Goal: Task Accomplishment & Management: Complete application form

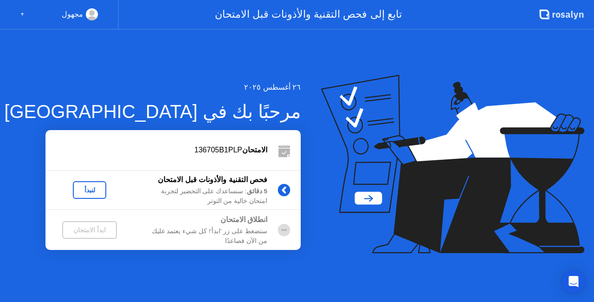
click at [95, 188] on div "لنبدأ" at bounding box center [90, 189] width 26 height 7
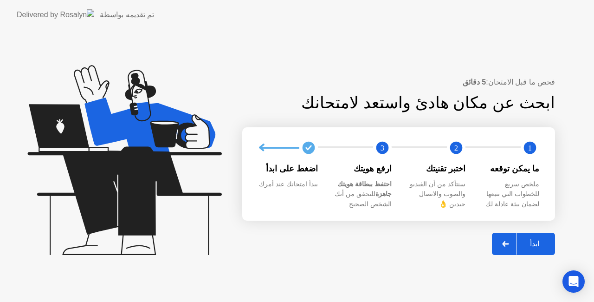
click at [526, 241] on div "ابدأ" at bounding box center [534, 243] width 35 height 9
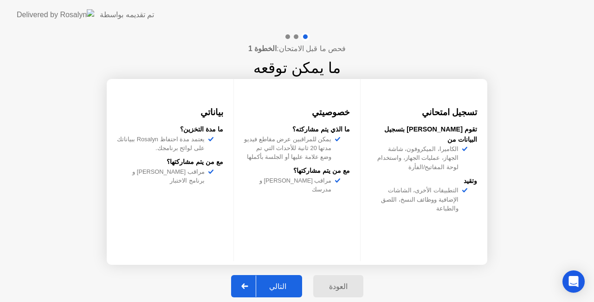
click at [283, 282] on div "التالي" at bounding box center [277, 286] width 43 height 9
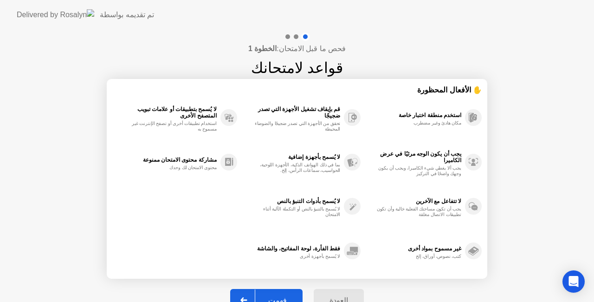
click at [279, 296] on div "فهمت" at bounding box center [277, 300] width 45 height 9
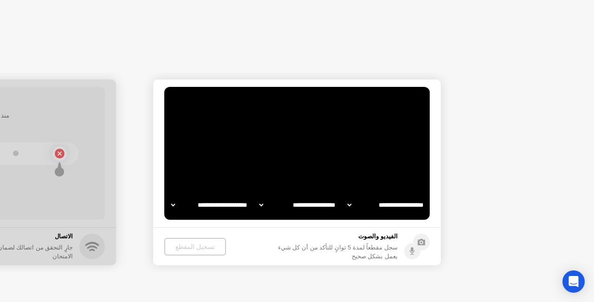
select select "**********"
select select "*******"
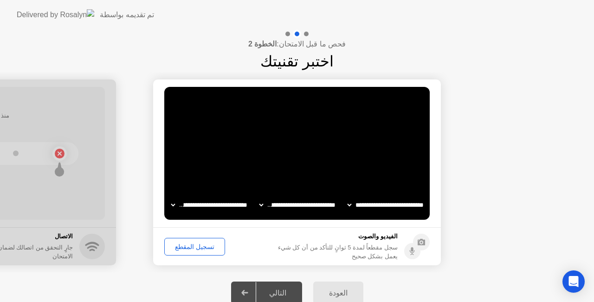
click at [274, 289] on div "التالي" at bounding box center [277, 292] width 43 height 9
click at [289, 199] on select "**********" at bounding box center [297, 204] width 79 height 19
click at [279, 293] on div "التالي" at bounding box center [277, 292] width 43 height 9
click at [244, 289] on div at bounding box center [245, 292] width 22 height 21
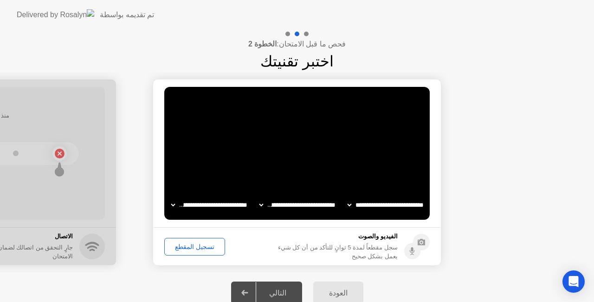
click at [418, 237] on circle at bounding box center [421, 241] width 17 height 17
click at [197, 243] on div "تسجيل المقطع" at bounding box center [195, 246] width 54 height 7
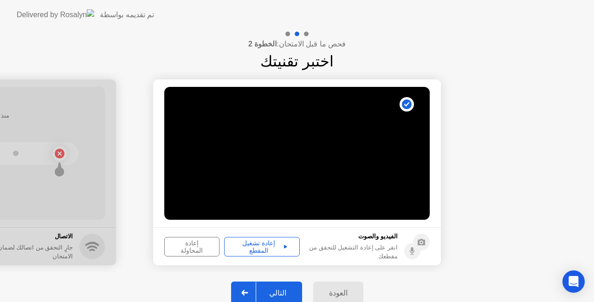
click at [260, 241] on div "إعادة تشغيل المقطع" at bounding box center [261, 246] width 69 height 15
click at [279, 292] on div "التالي" at bounding box center [277, 292] width 43 height 9
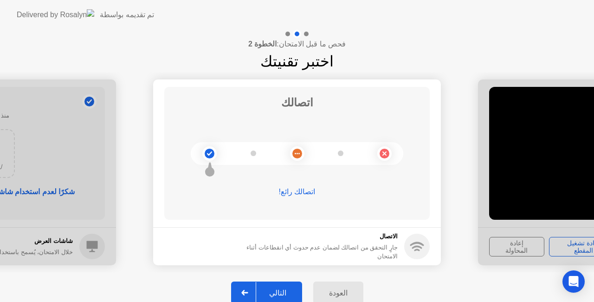
click at [272, 292] on div "التالي" at bounding box center [277, 292] width 43 height 9
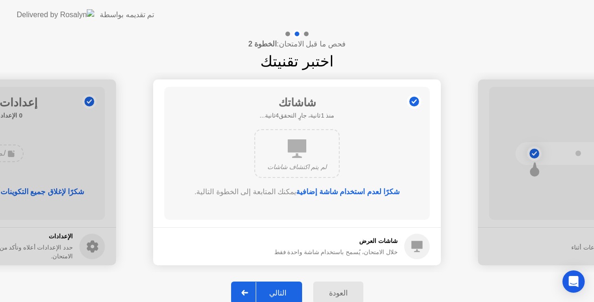
click at [283, 288] on div "التالي" at bounding box center [277, 292] width 43 height 9
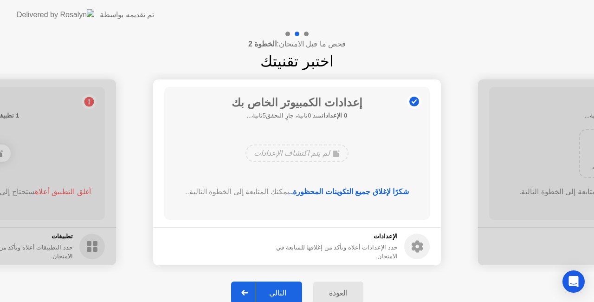
click at [280, 293] on div "التالي" at bounding box center [277, 292] width 43 height 9
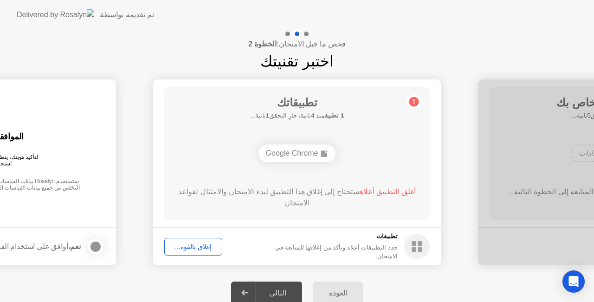
click at [280, 293] on div "التالي" at bounding box center [277, 292] width 43 height 9
click at [206, 246] on div "إغلاق بالقوة..." at bounding box center [194, 246] width 52 height 7
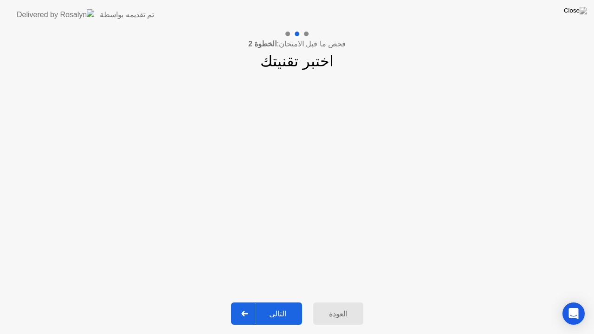
click at [280, 301] on div "التالي" at bounding box center [277, 314] width 43 height 9
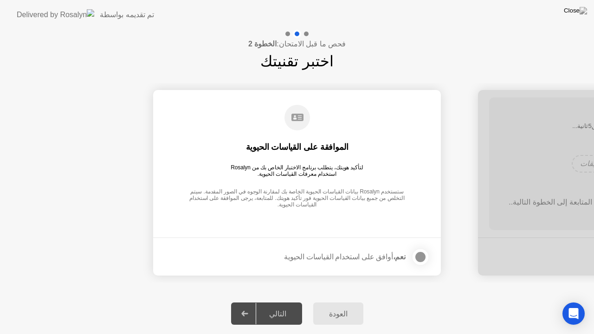
click at [423, 260] on div at bounding box center [420, 257] width 11 height 11
click at [278, 301] on div "التالي" at bounding box center [277, 314] width 43 height 9
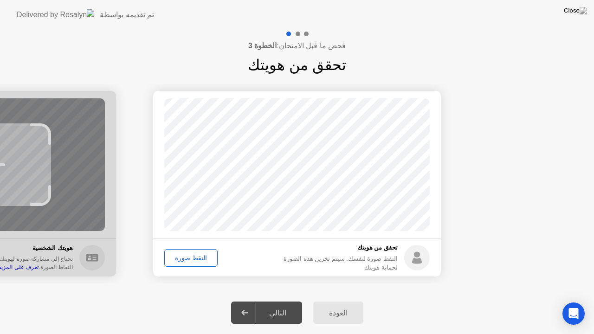
click at [188, 257] on div "التقط صورة" at bounding box center [191, 257] width 47 height 7
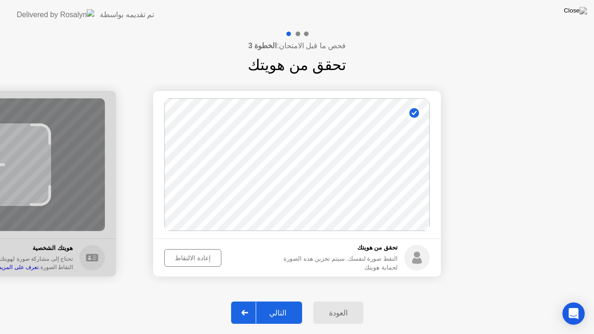
click at [194, 254] on div "إعادة الالتقاط" at bounding box center [193, 257] width 51 height 7
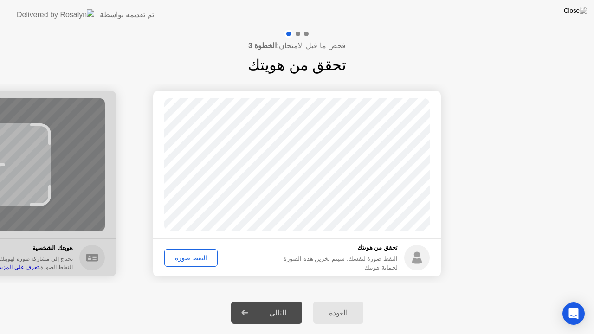
click at [199, 259] on div "التقط صورة" at bounding box center [191, 257] width 47 height 7
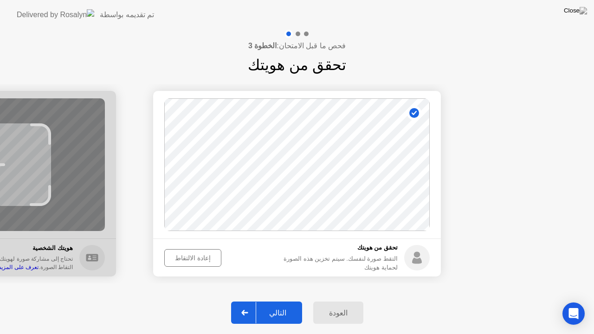
click at [277, 301] on div "التالي" at bounding box center [277, 313] width 43 height 9
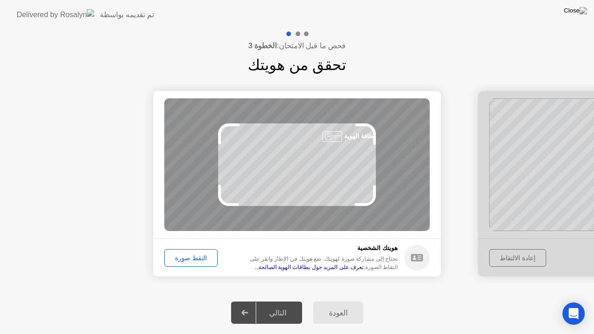
click at [194, 256] on div "التقط صورة" at bounding box center [191, 257] width 47 height 7
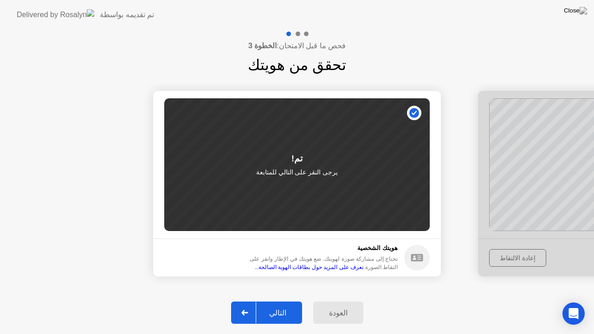
click at [279, 301] on div "التالي" at bounding box center [277, 313] width 43 height 9
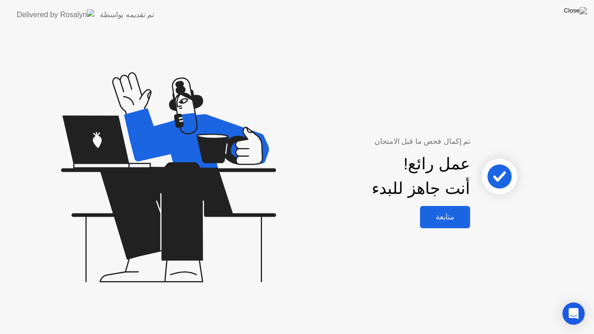
click at [442, 214] on div "متابعة" at bounding box center [445, 217] width 45 height 9
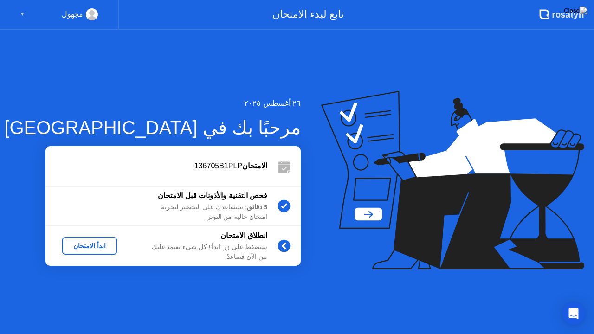
click at [98, 246] on div "ابدأ الامتحان" at bounding box center [89, 245] width 47 height 7
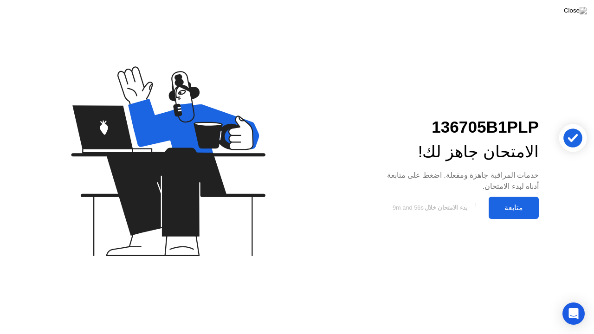
click at [517, 206] on div "متابعة" at bounding box center [514, 207] width 45 height 9
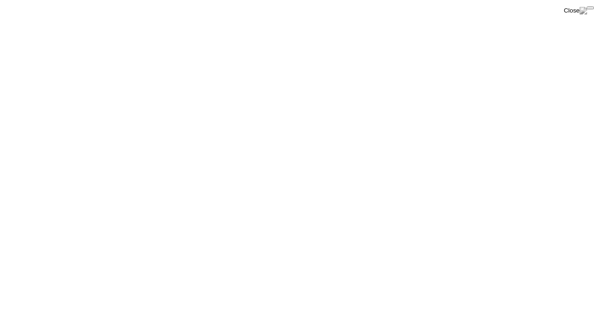
click div "End Proctoring Session"
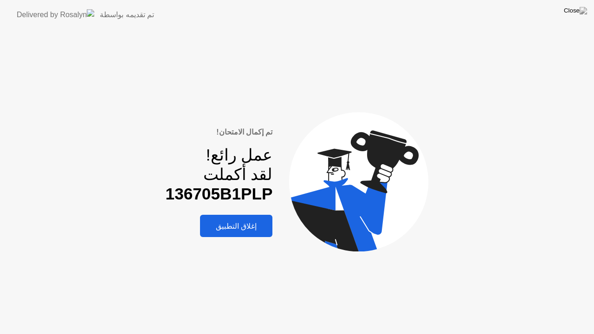
click at [249, 222] on div "إغلاق التطبيق" at bounding box center [236, 226] width 67 height 9
